Goal: Transaction & Acquisition: Purchase product/service

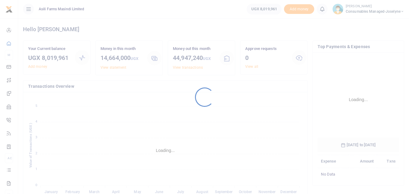
scroll to position [90, 77]
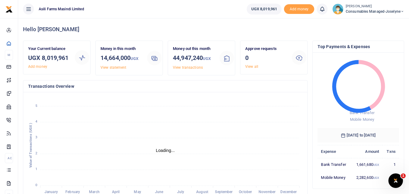
scroll to position [5, 5]
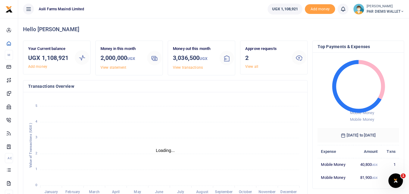
scroll to position [5, 5]
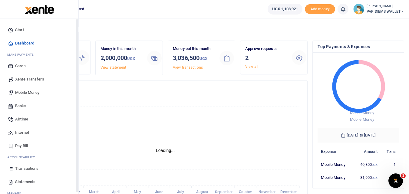
click at [28, 91] on span "Mobile Money" at bounding box center [27, 93] width 24 height 6
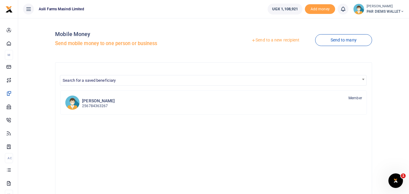
click at [273, 41] on link "Send to a new recipient" at bounding box center [275, 40] width 79 height 11
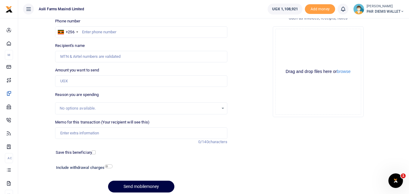
scroll to position [44, 0]
